Goal: Contribute content

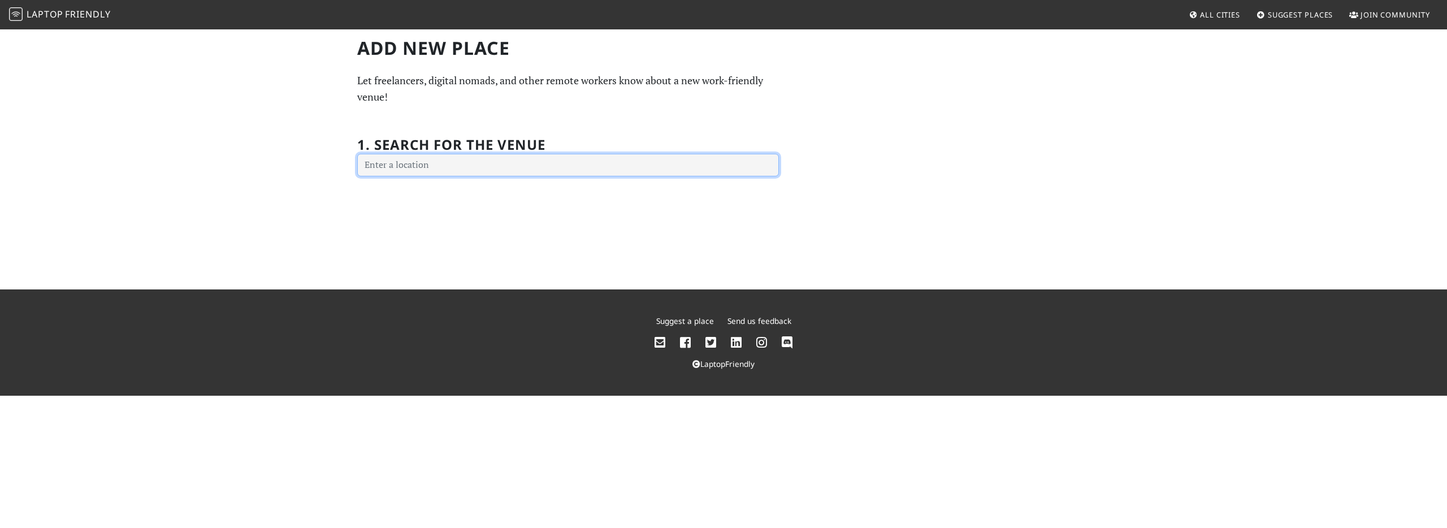
click at [751, 170] on input "text" at bounding box center [568, 165] width 422 height 23
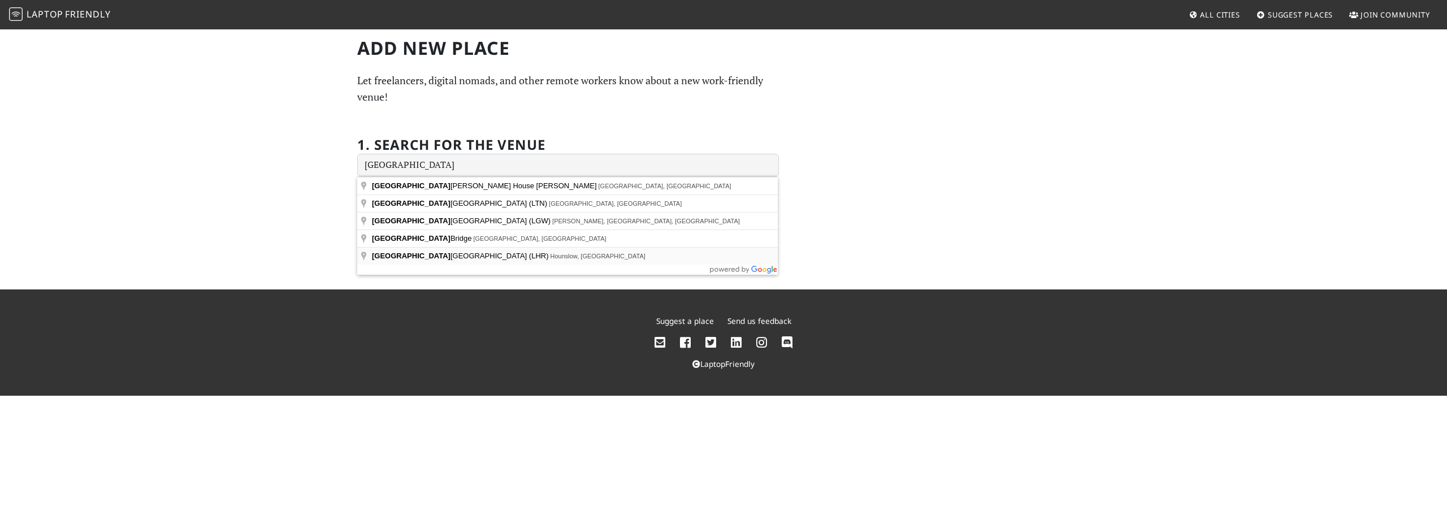
type input "London Heathrow Airport (LHR), Hounslow, UK"
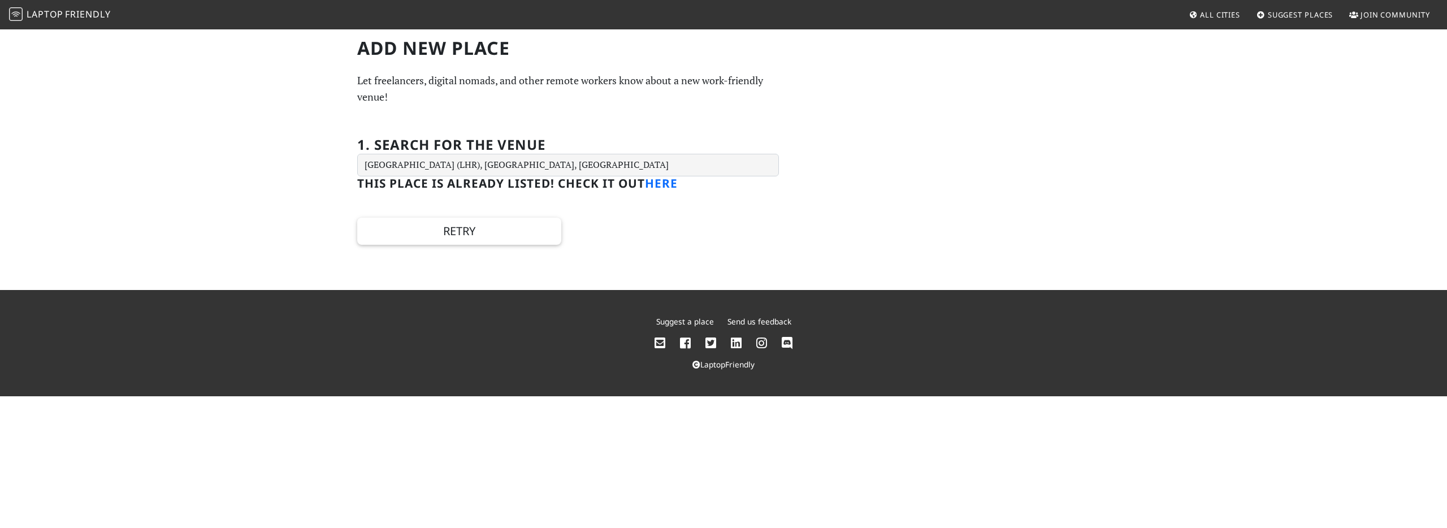
click at [665, 189] on link "here" at bounding box center [661, 183] width 33 height 16
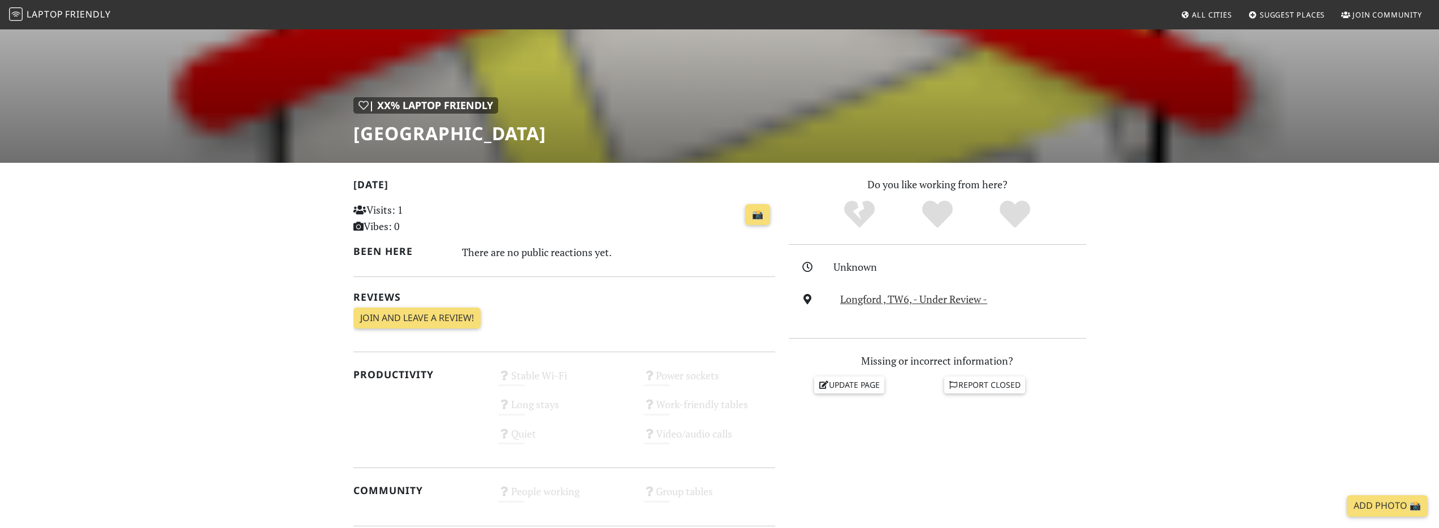
scroll to position [152, 0]
